Goal: Transaction & Acquisition: Purchase product/service

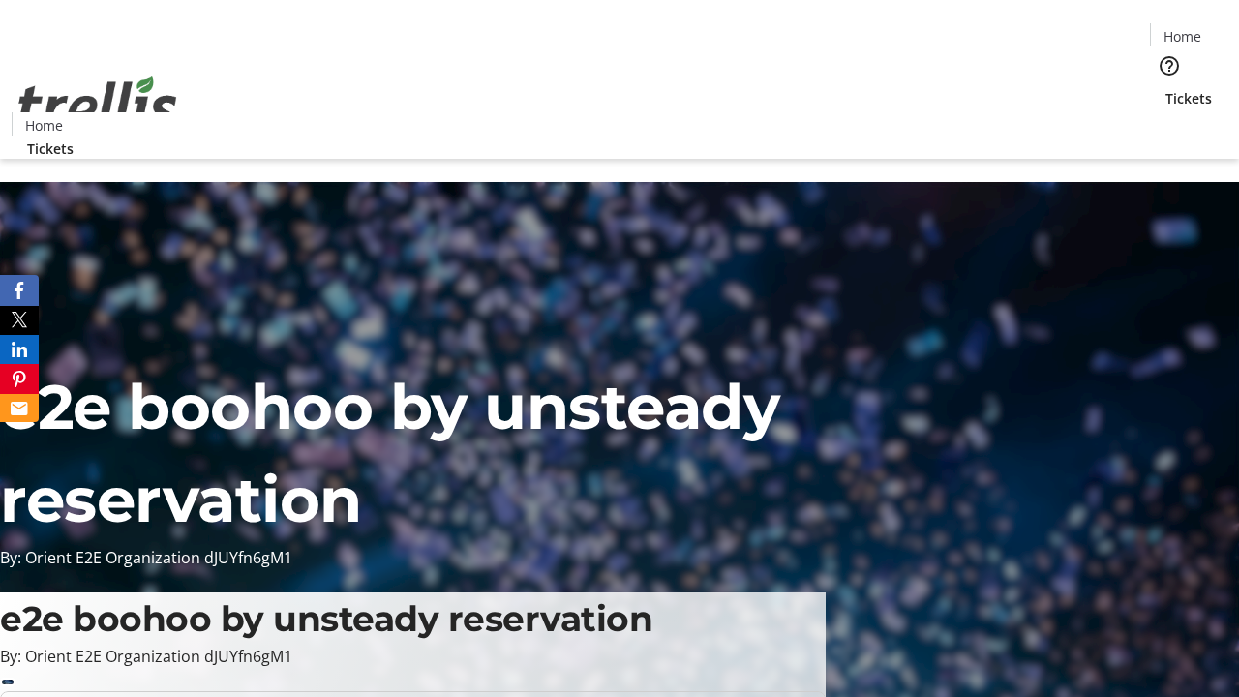
click at [1166, 88] on span "Tickets" at bounding box center [1189, 98] width 46 height 20
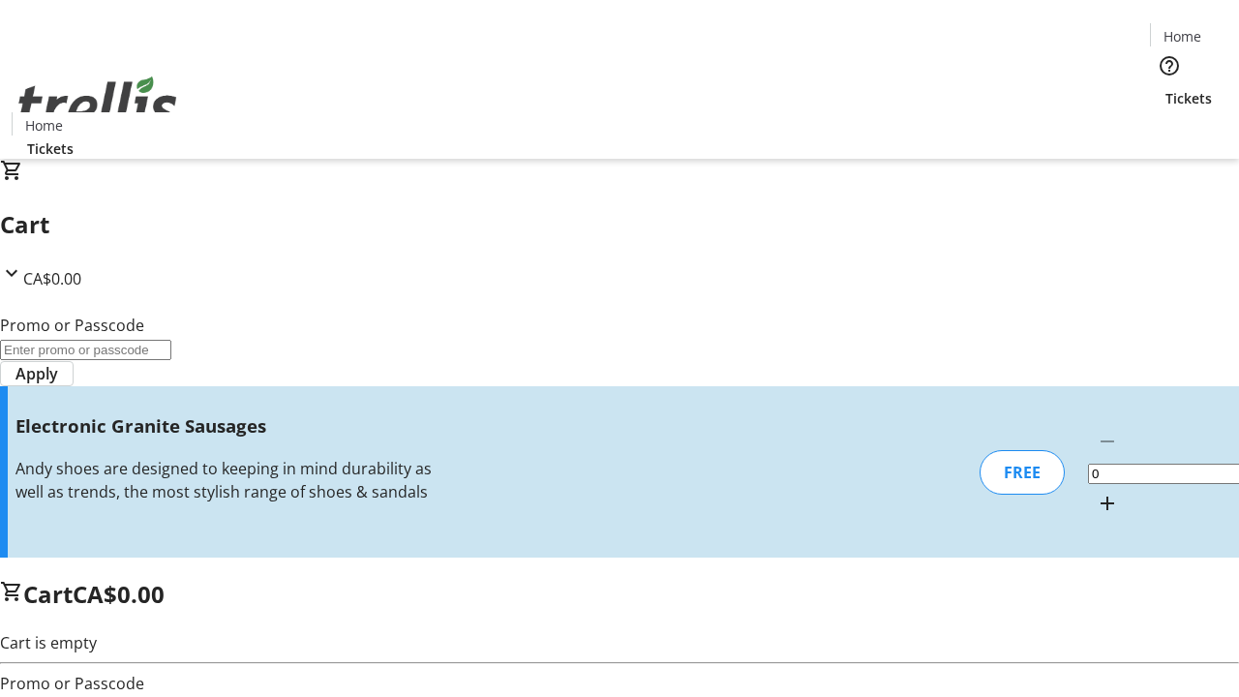
click at [1096, 492] on mat-icon "Increment by one" at bounding box center [1107, 503] width 23 height 23
type input "1"
